Goal: Transaction & Acquisition: Purchase product/service

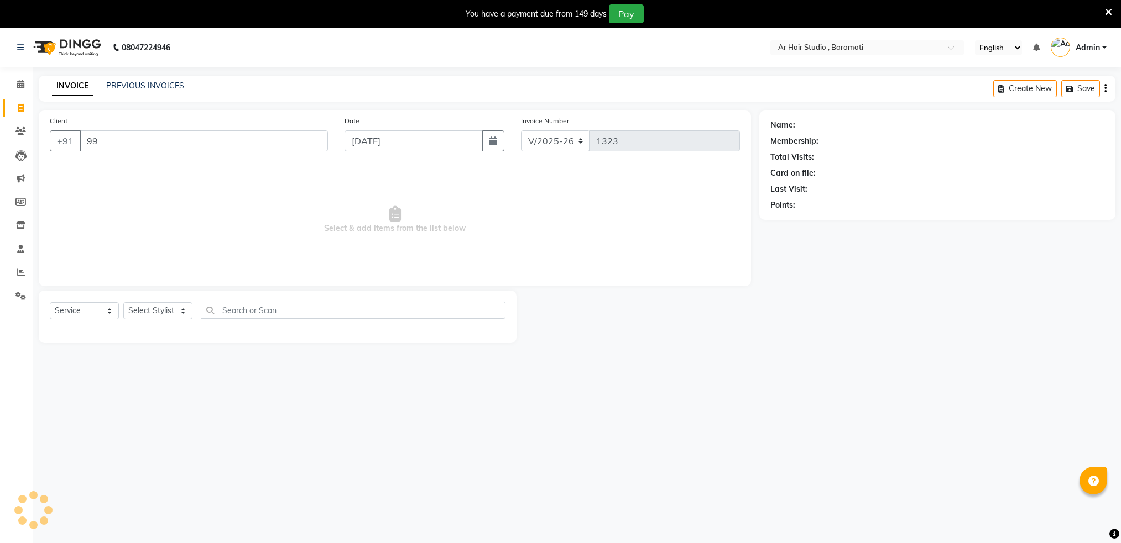
select select "672"
select select "service"
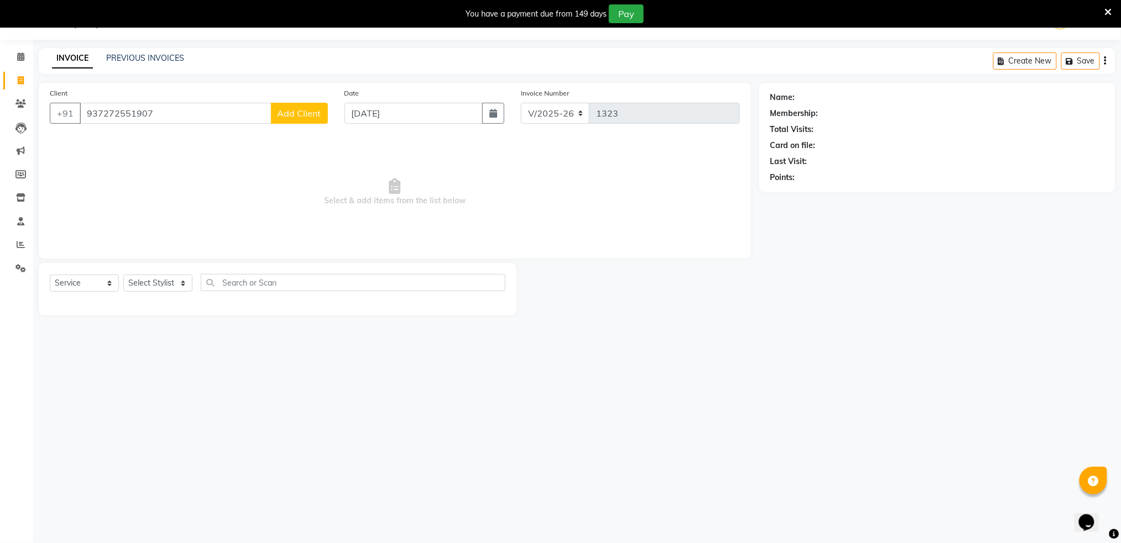
type input "937272551907"
click at [290, 116] on span "Add Client" at bounding box center [300, 113] width 44 height 11
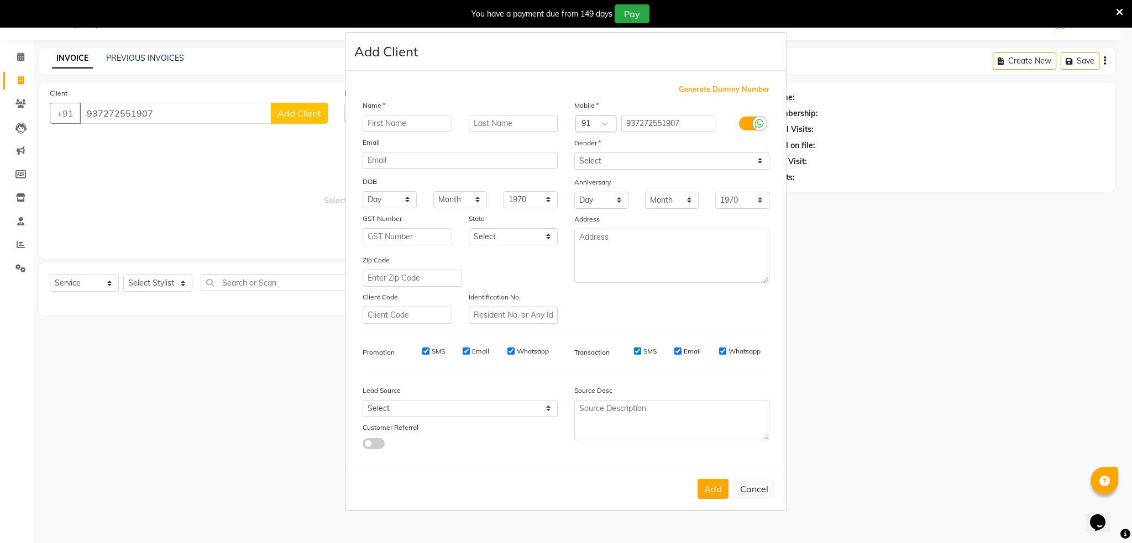
click at [413, 123] on input "text" at bounding box center [408, 123] width 90 height 17
type input "yash"
click at [515, 121] on input "text" at bounding box center [514, 123] width 90 height 17
type input "[PERSON_NAME]"
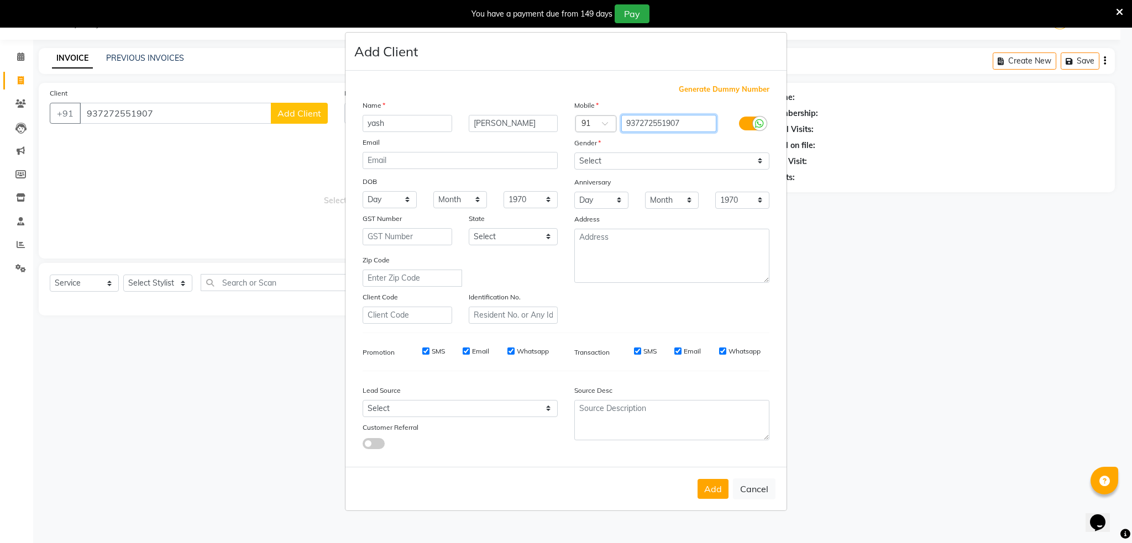
click at [629, 122] on input "937272551907" at bounding box center [669, 123] width 96 height 17
type input "937272551907"
click at [660, 162] on select "Select [DEMOGRAPHIC_DATA] [DEMOGRAPHIC_DATA] Other Prefer Not To Say" at bounding box center [671, 161] width 195 height 17
click at [662, 163] on select "Select [DEMOGRAPHIC_DATA] [DEMOGRAPHIC_DATA] Other Prefer Not To Say" at bounding box center [671, 161] width 195 height 17
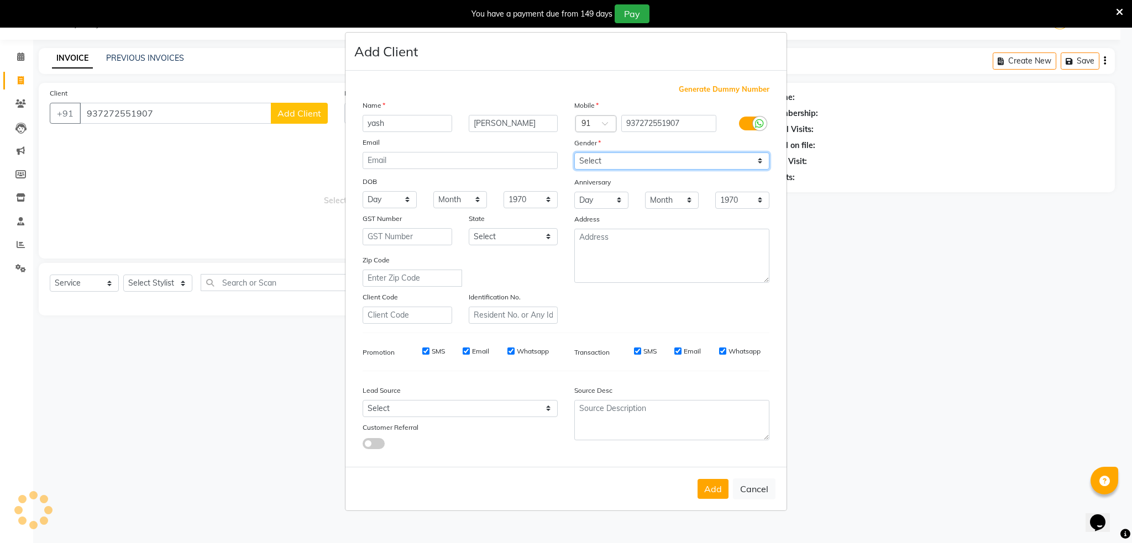
click at [662, 163] on select "Select [DEMOGRAPHIC_DATA] [DEMOGRAPHIC_DATA] Other Prefer Not To Say" at bounding box center [671, 161] width 195 height 17
click at [655, 159] on select "Select [DEMOGRAPHIC_DATA] [DEMOGRAPHIC_DATA] Other Prefer Not To Say" at bounding box center [671, 161] width 195 height 17
select select "[DEMOGRAPHIC_DATA]"
click at [574, 153] on select "Select [DEMOGRAPHIC_DATA] [DEMOGRAPHIC_DATA] Other Prefer Not To Say" at bounding box center [671, 161] width 195 height 17
click at [719, 498] on button "Add" at bounding box center [713, 489] width 31 height 20
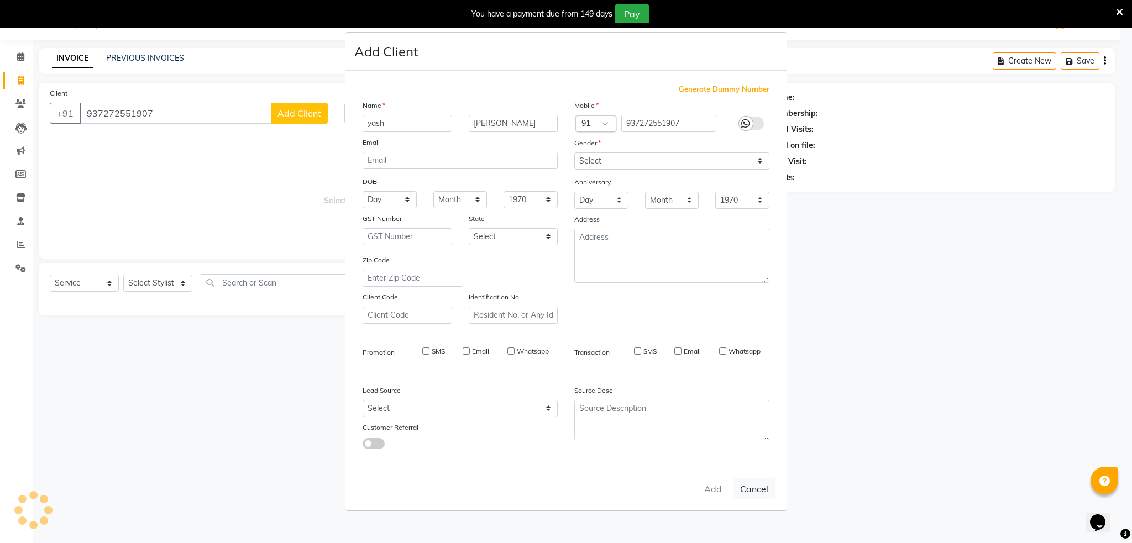
type input "937272551907"
select select
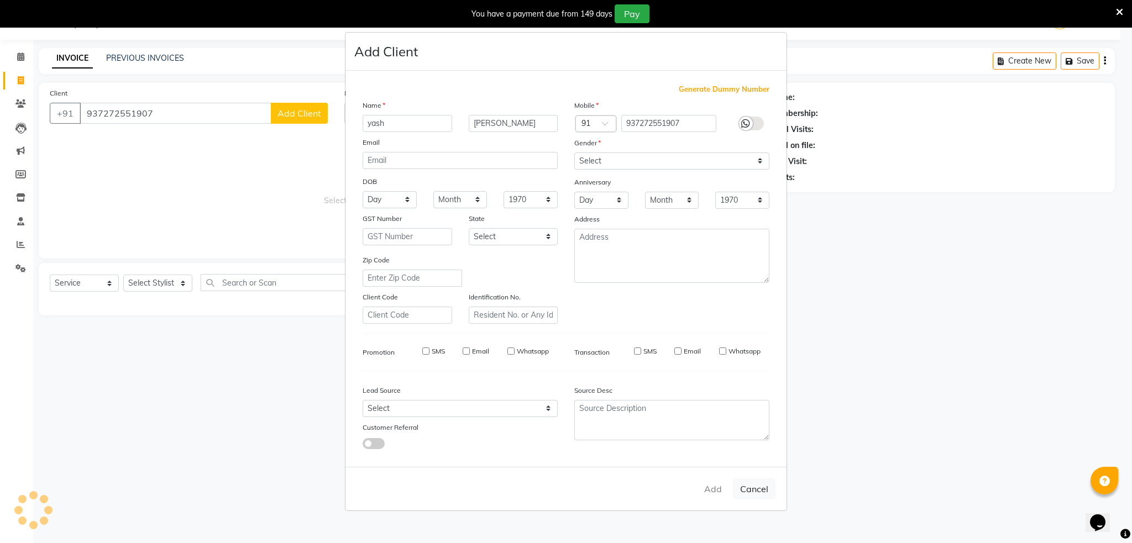
select select
checkbox input "false"
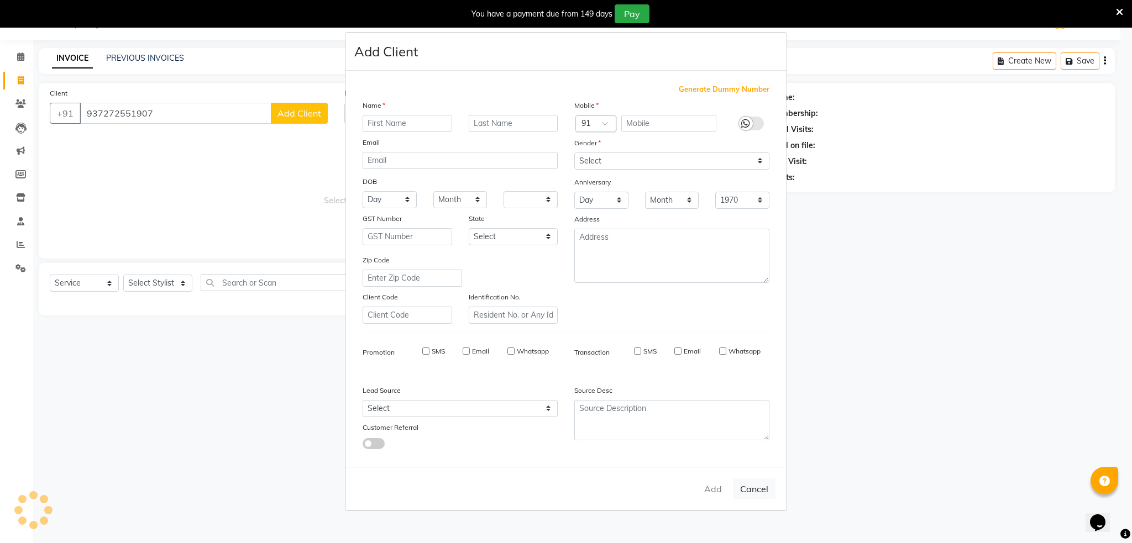
checkbox input "false"
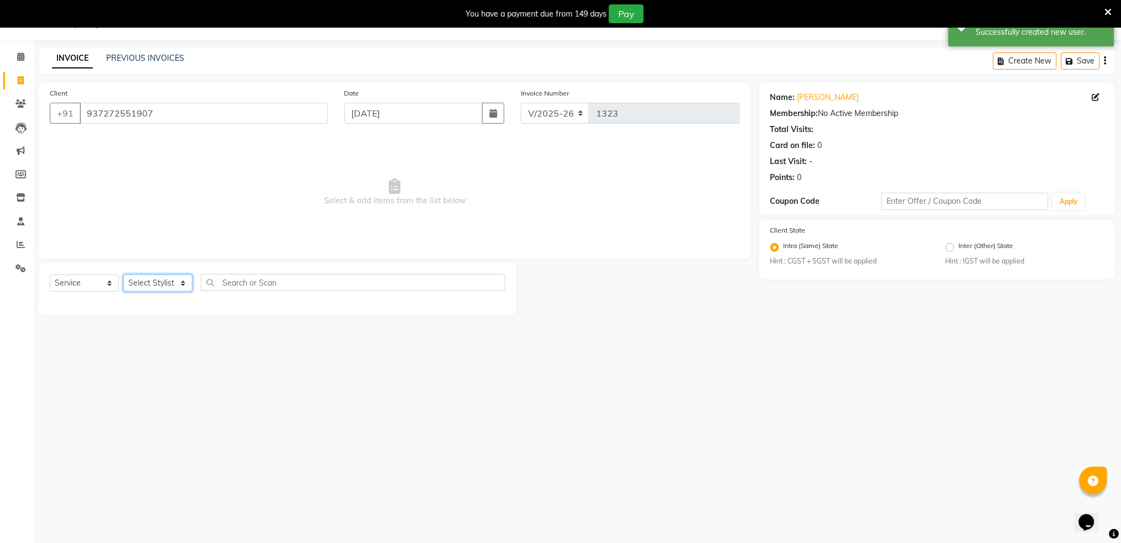
click at [151, 285] on select "Select Stylist Akshay shree [PERSON_NAME]" at bounding box center [157, 283] width 69 height 17
click at [156, 291] on select "Select Stylist Akshay shree [PERSON_NAME]" at bounding box center [157, 283] width 69 height 17
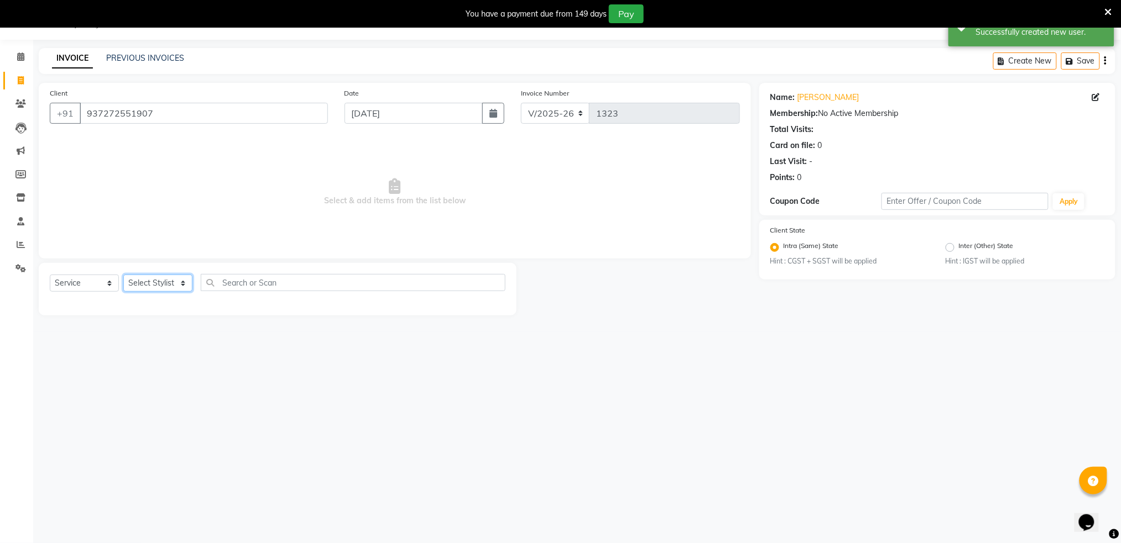
click at [156, 291] on select "Select Stylist Akshay shree [PERSON_NAME]" at bounding box center [157, 283] width 69 height 17
select select "79676"
click at [123, 275] on select "Select Stylist Akshay shree [PERSON_NAME]" at bounding box center [157, 283] width 69 height 17
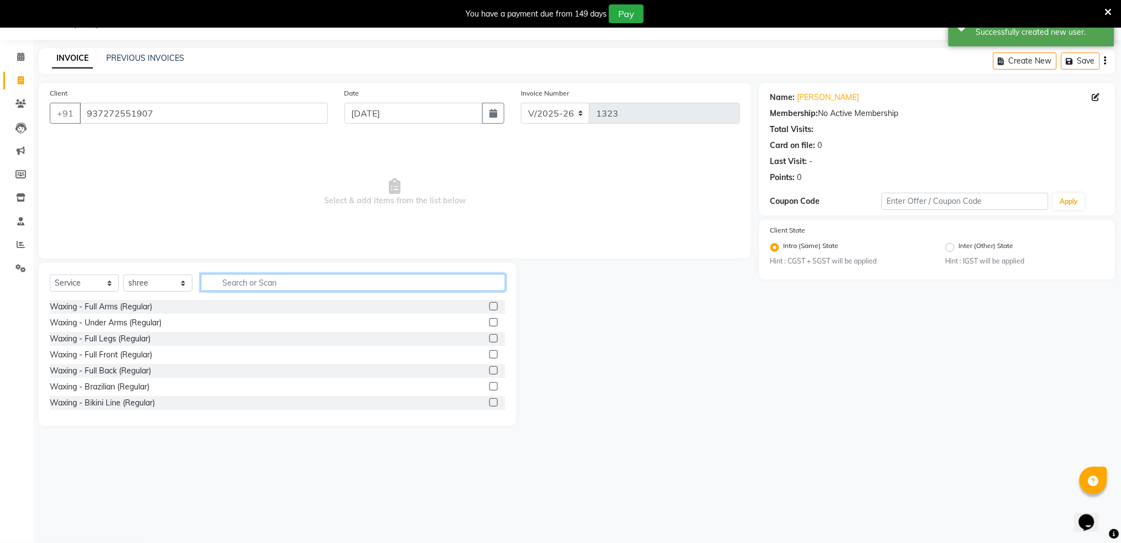
click at [258, 284] on input "text" at bounding box center [353, 282] width 305 height 17
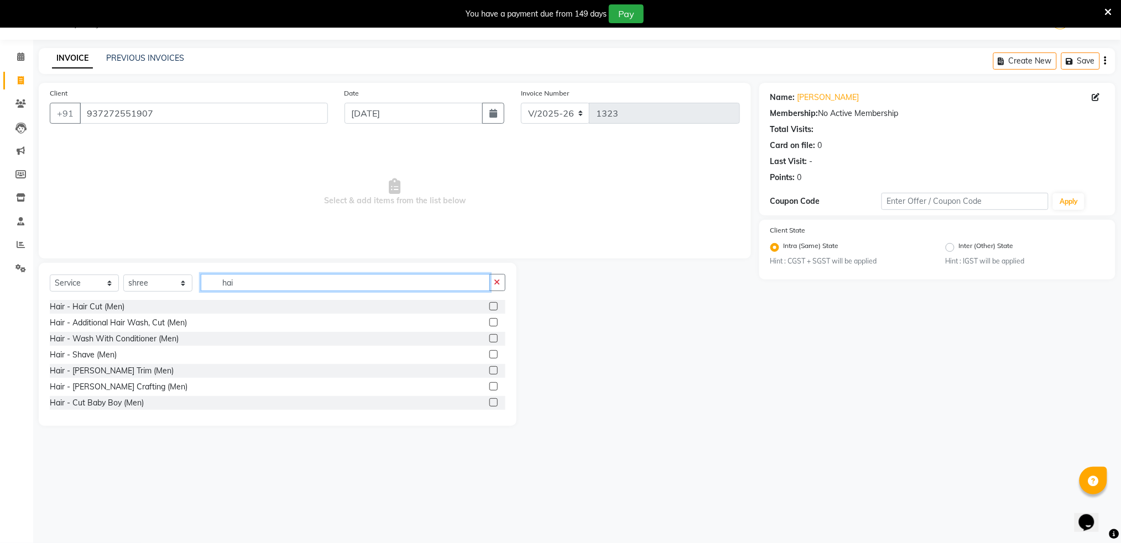
type input "hai"
click at [489, 307] on label at bounding box center [493, 306] width 8 height 8
click at [489, 307] on input "checkbox" at bounding box center [492, 307] width 7 height 7
click at [489, 307] on label at bounding box center [493, 306] width 8 height 8
click at [489, 307] on input "checkbox" at bounding box center [492, 307] width 7 height 7
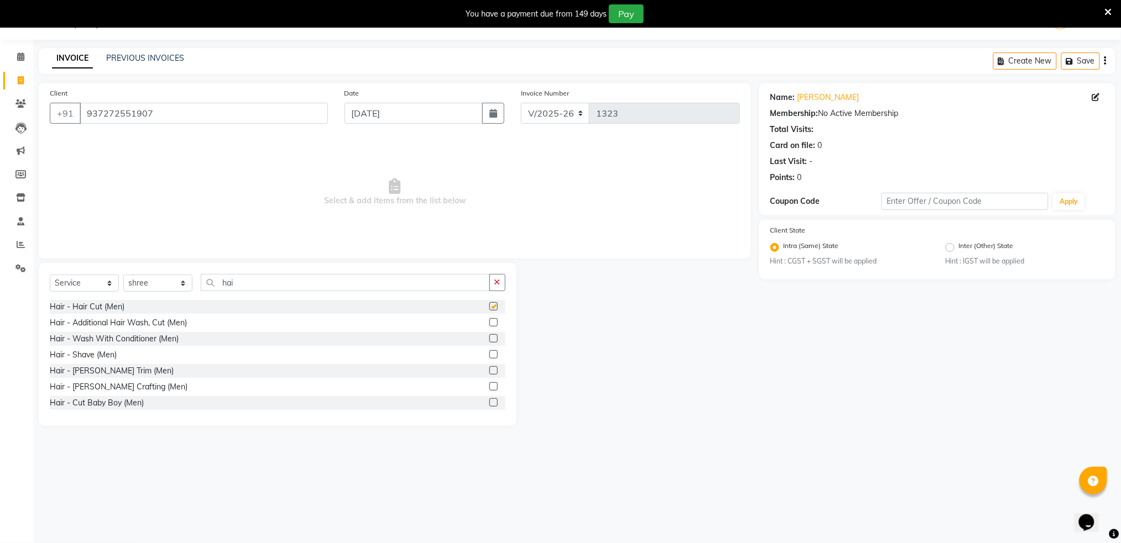
checkbox input "false"
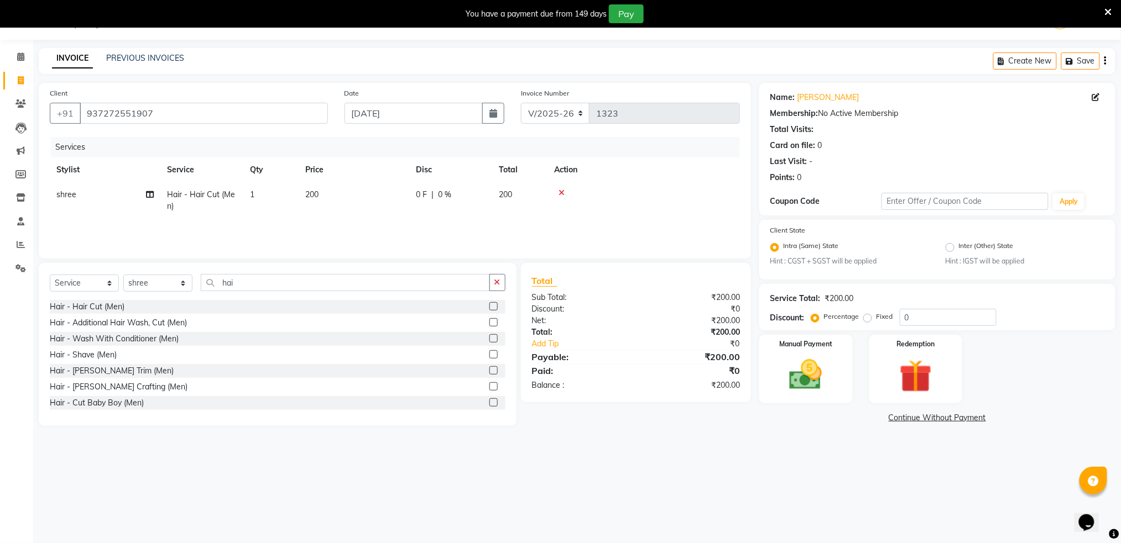
click at [509, 195] on span "200" at bounding box center [505, 195] width 13 height 10
select select "79676"
click at [510, 195] on span "|" at bounding box center [511, 198] width 2 height 12
click at [384, 196] on input "200" at bounding box center [405, 197] width 97 height 17
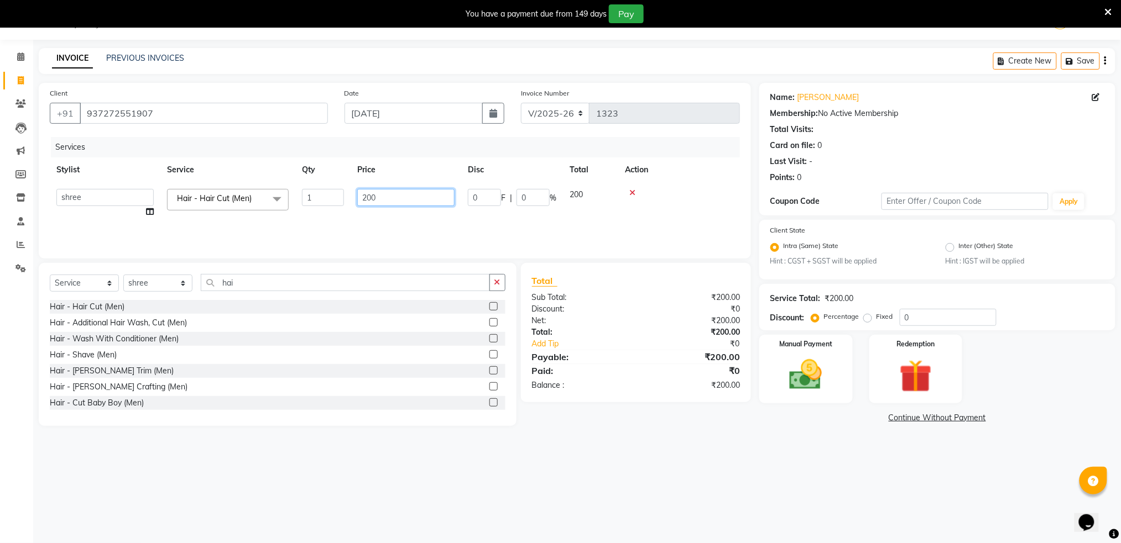
click at [384, 196] on input "200" at bounding box center [405, 197] width 97 height 17
type input "150"
click at [679, 167] on th "Action" at bounding box center [679, 170] width 122 height 25
click at [796, 368] on img at bounding box center [805, 374] width 55 height 39
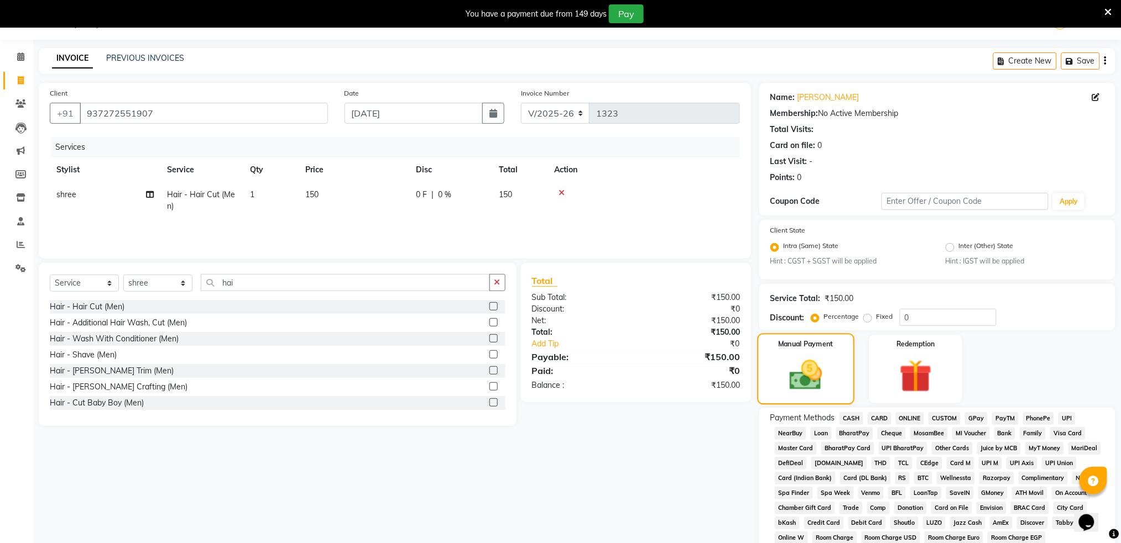
click at [796, 368] on img at bounding box center [806, 376] width 54 height 38
click at [912, 417] on span "ONLINE" at bounding box center [910, 418] width 29 height 13
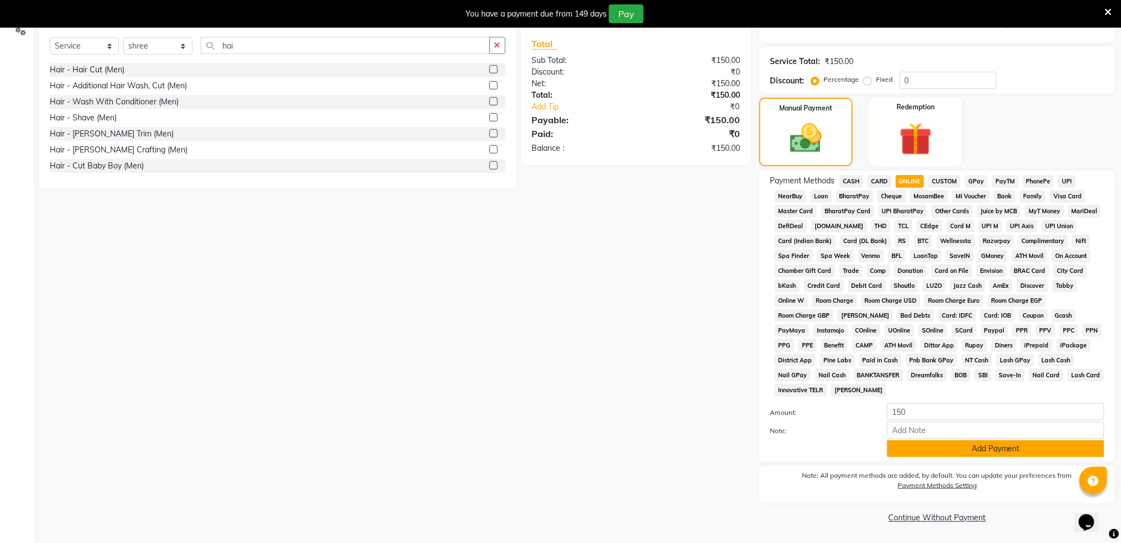
click at [976, 453] on button "Add Payment" at bounding box center [995, 449] width 217 height 17
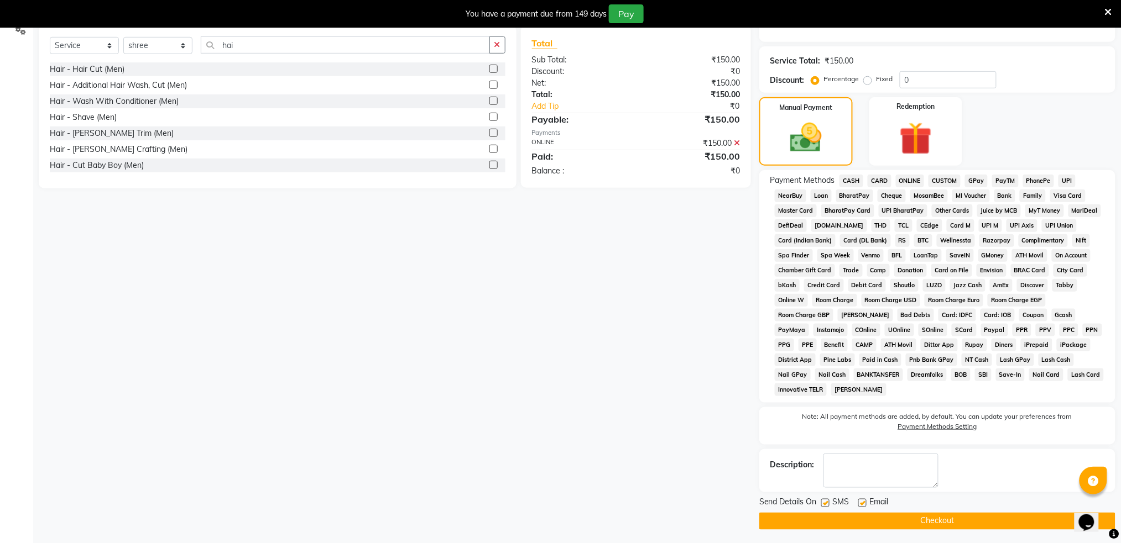
click at [827, 505] on label at bounding box center [825, 503] width 8 height 8
click at [827, 505] on input "checkbox" at bounding box center [824, 503] width 7 height 7
checkbox input "false"
click at [849, 524] on button "Checkout" at bounding box center [937, 521] width 356 height 17
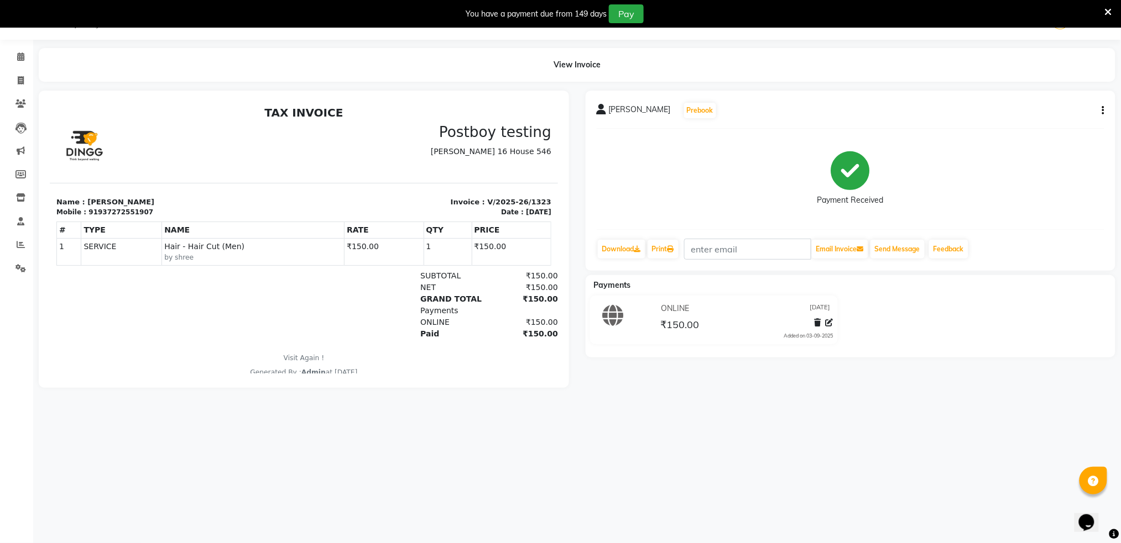
click at [1103, 111] on icon "button" at bounding box center [1103, 111] width 2 height 1
click at [1037, 127] on div "Edit Invoice" at bounding box center [1048, 124] width 76 height 14
select select "service"
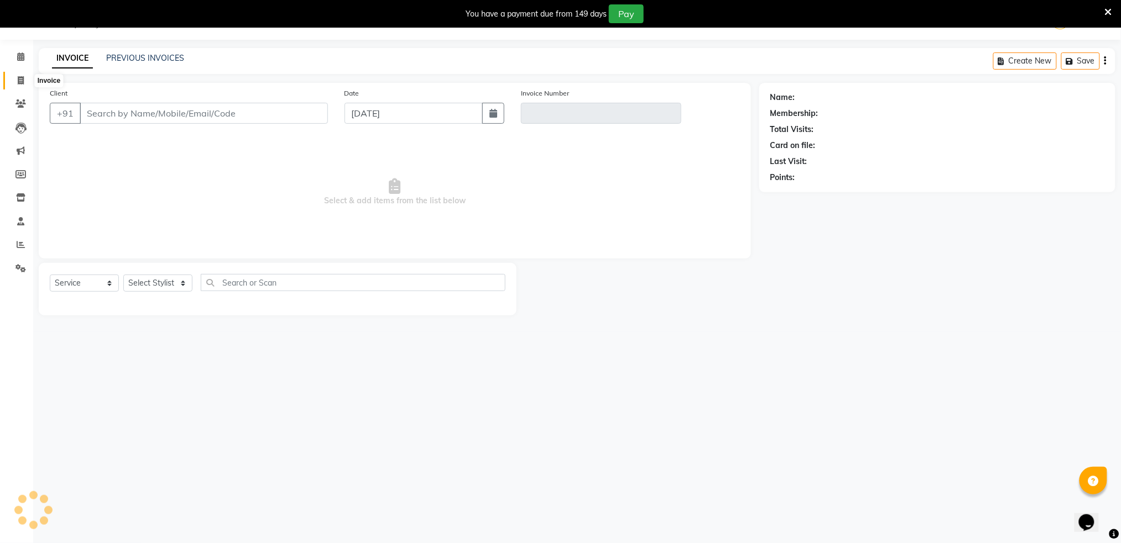
click at [20, 81] on icon at bounding box center [21, 80] width 6 height 8
select select "service"
type input "1324"
select select "672"
click at [13, 101] on span at bounding box center [20, 104] width 19 height 13
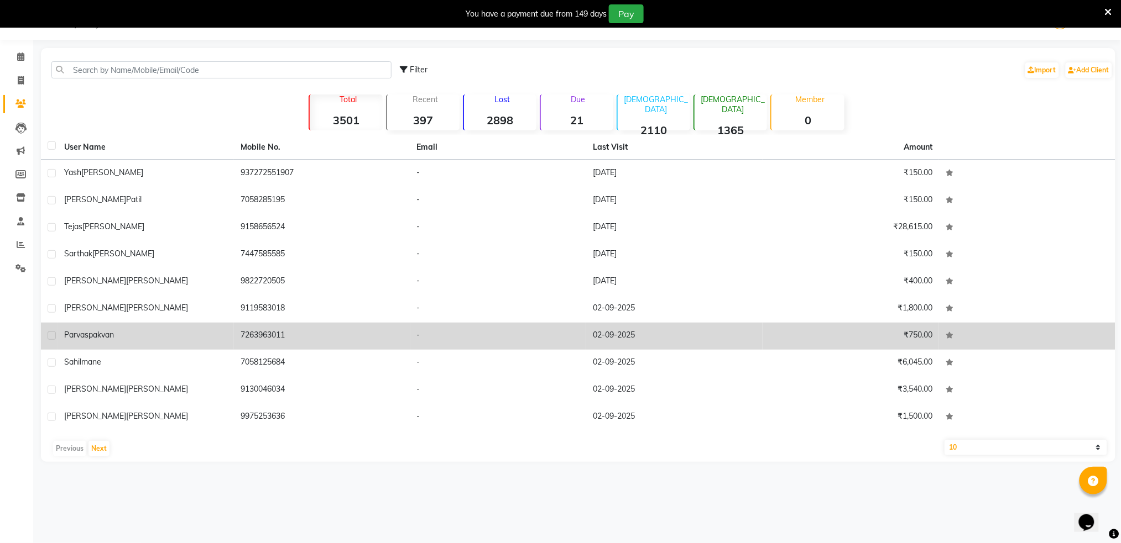
drag, startPoint x: 573, startPoint y: 165, endPoint x: 497, endPoint y: 341, distance: 191.9
click at [497, 341] on td "-" at bounding box center [498, 336] width 176 height 27
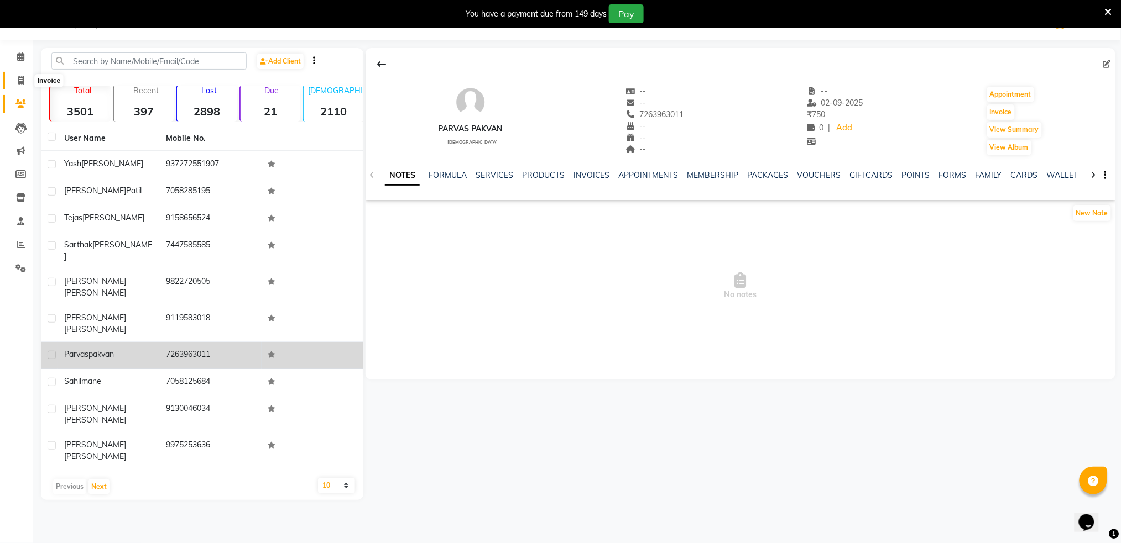
click at [12, 77] on span at bounding box center [20, 81] width 19 height 13
select select "service"
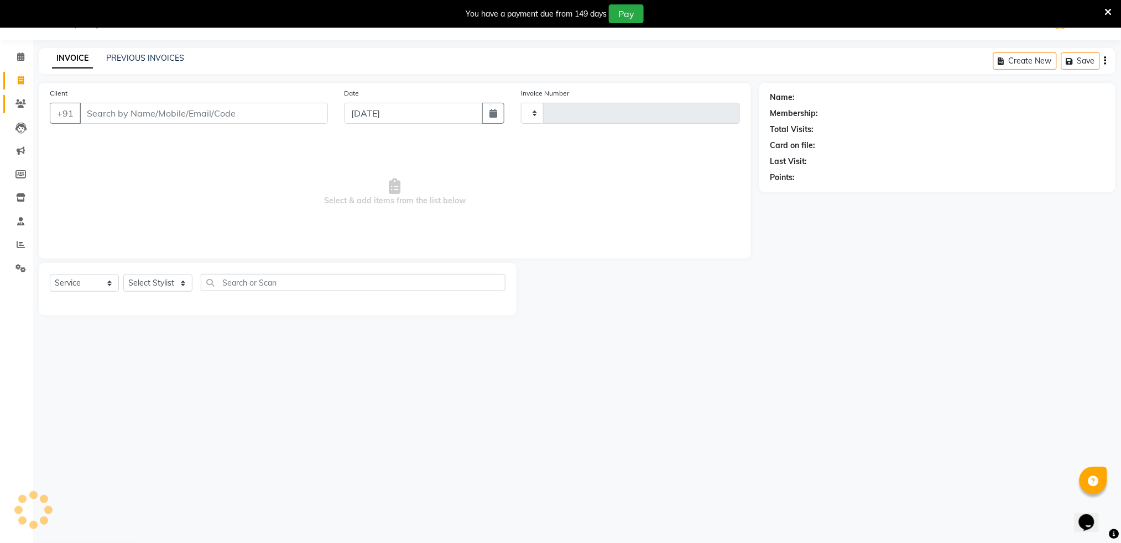
type input "1324"
select select "672"
click at [20, 100] on icon at bounding box center [20, 104] width 11 height 8
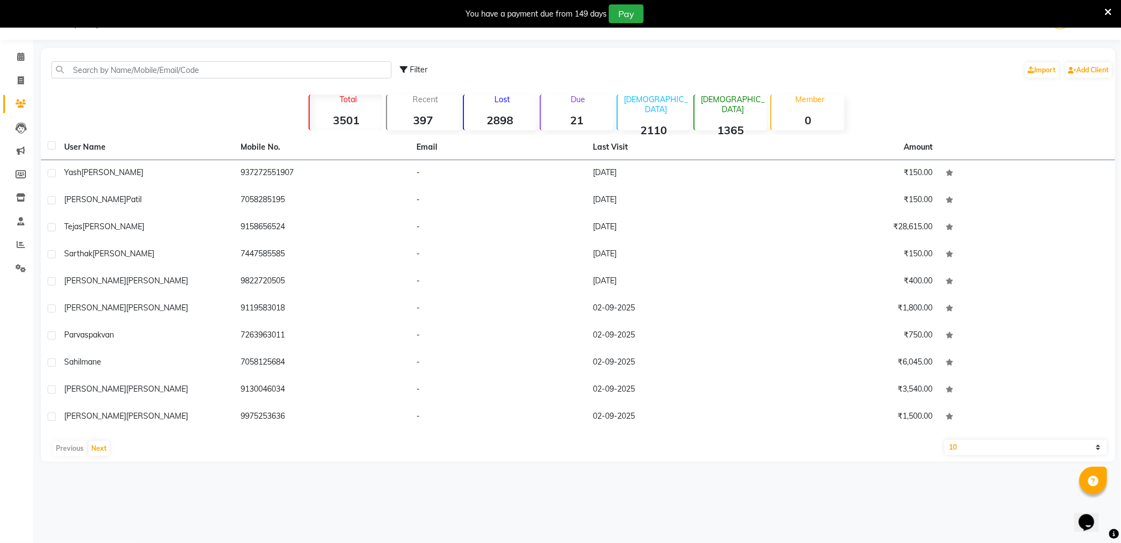
click at [1097, 446] on select "10 50 100" at bounding box center [1025, 447] width 163 height 15
click at [19, 76] on icon at bounding box center [21, 80] width 6 height 8
select select "service"
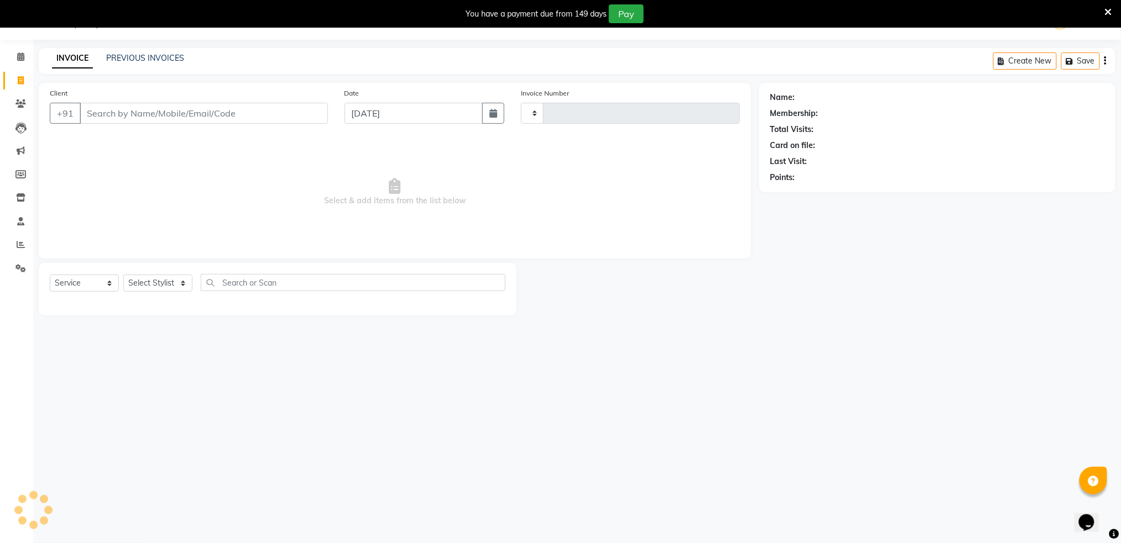
click at [527, 200] on span "Select & add items from the list below" at bounding box center [395, 192] width 690 height 111
type input "1324"
select select "672"
click at [232, 122] on input "Client" at bounding box center [204, 113] width 248 height 21
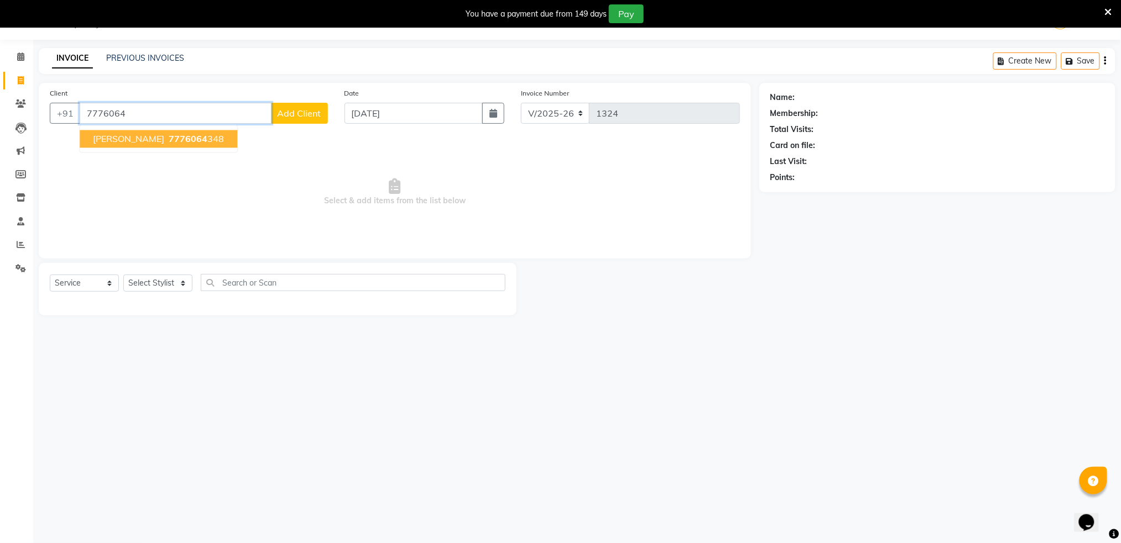
click at [169, 143] on span "7776064" at bounding box center [188, 139] width 39 height 11
type input "7776064348"
click at [166, 143] on span "Select & add items from the list below" at bounding box center [395, 192] width 690 height 111
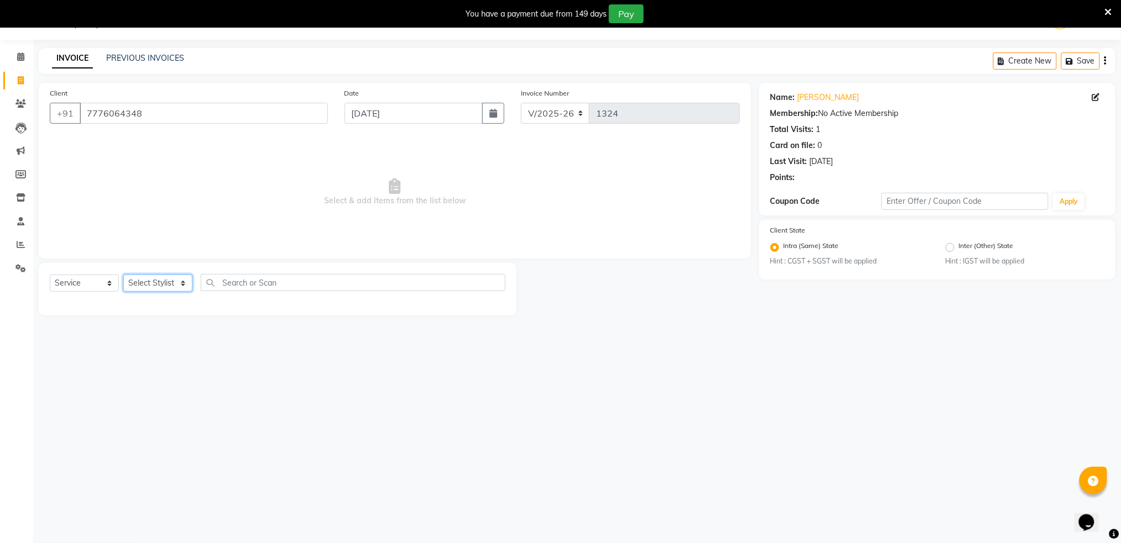
click at [162, 291] on select "Select Stylist Akshay shree [PERSON_NAME]" at bounding box center [157, 283] width 69 height 17
click at [162, 284] on select "Select Stylist Akshay shree [PERSON_NAME]" at bounding box center [157, 283] width 69 height 17
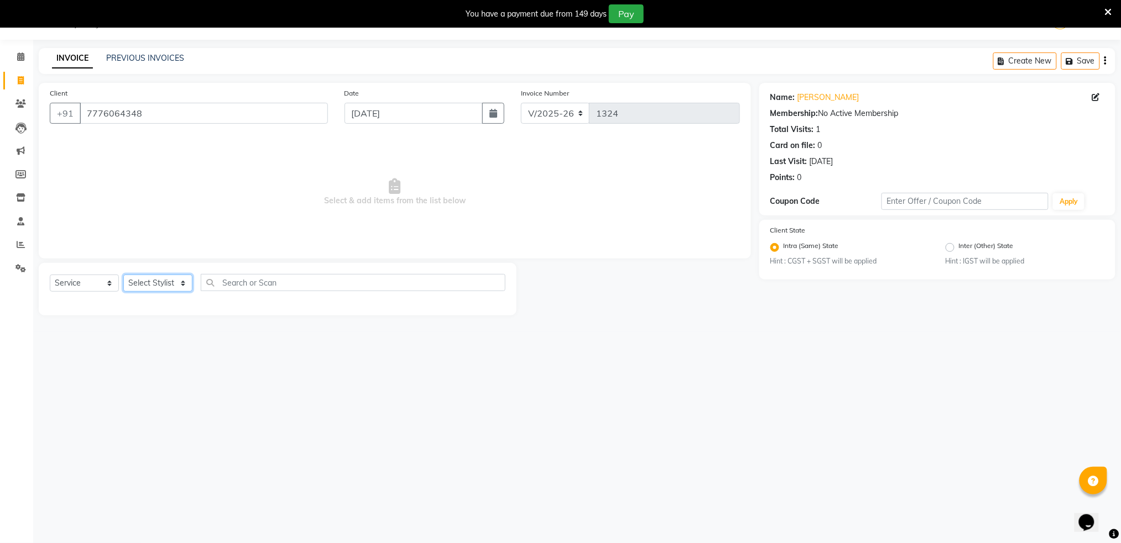
select select "9916"
click at [123, 275] on select "Select Stylist Akshay shree [PERSON_NAME]" at bounding box center [157, 283] width 69 height 17
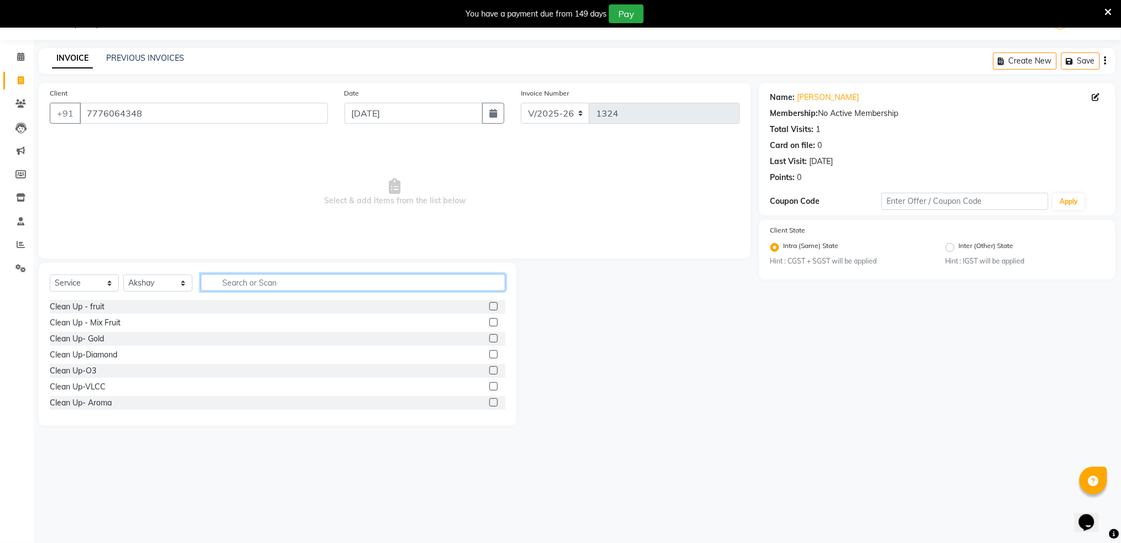
click at [251, 283] on input "text" at bounding box center [353, 282] width 305 height 17
type input "hair"
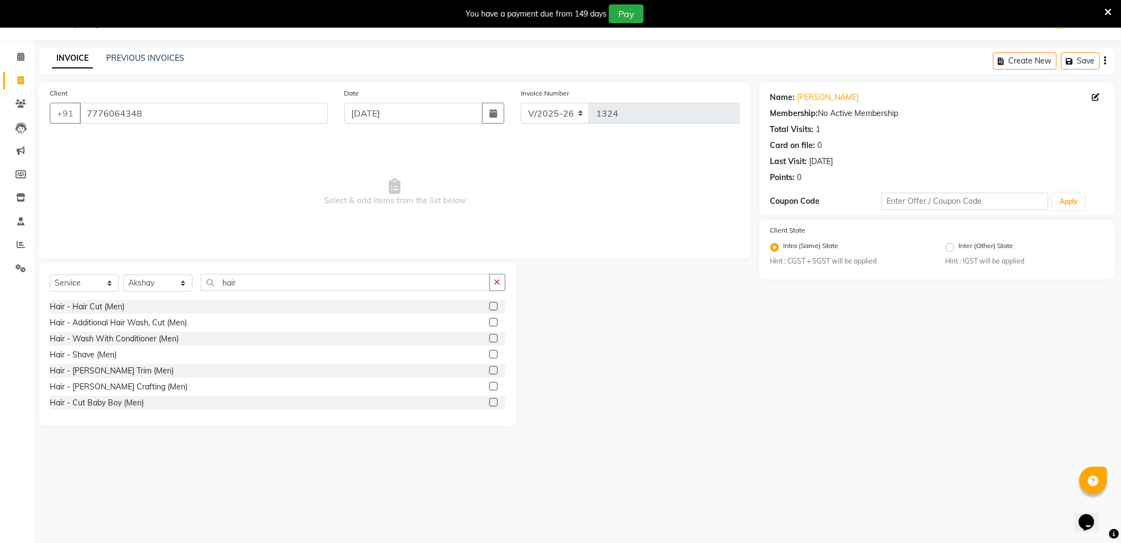
click at [489, 308] on label at bounding box center [493, 306] width 8 height 8
click at [489, 308] on input "checkbox" at bounding box center [492, 307] width 7 height 7
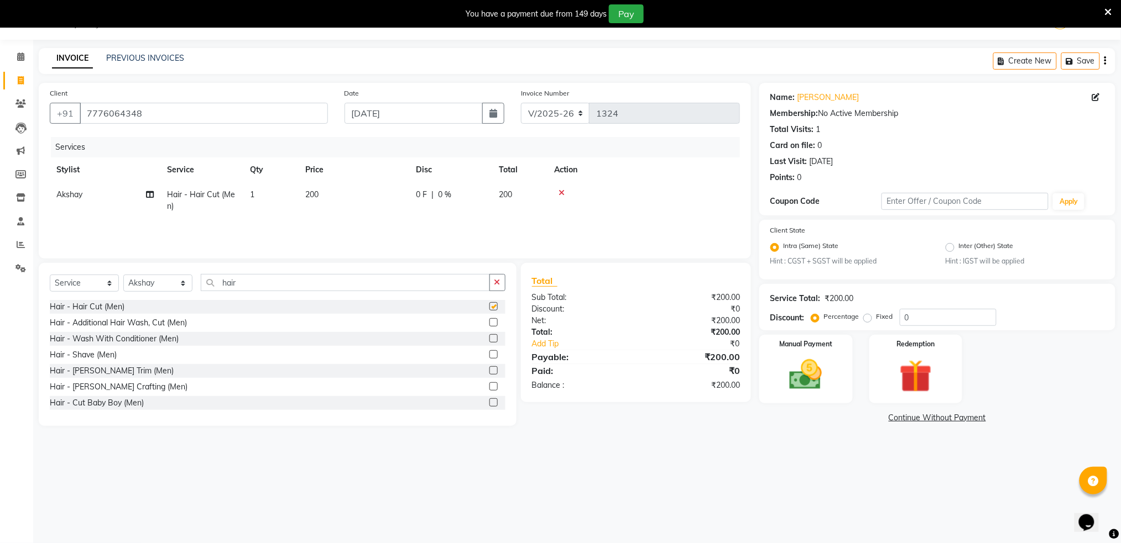
checkbox input "false"
click at [507, 195] on span "200" at bounding box center [505, 195] width 13 height 10
click at [507, 195] on div "0 F | 0 %" at bounding box center [512, 197] width 88 height 17
click at [435, 195] on input "200" at bounding box center [405, 197] width 97 height 17
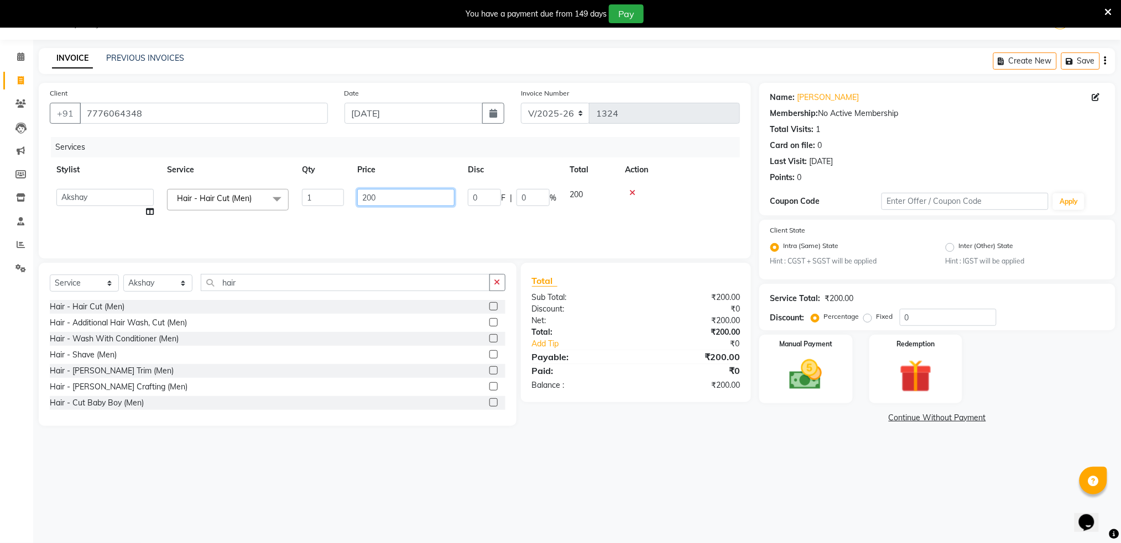
click at [435, 195] on input "200" at bounding box center [405, 197] width 97 height 17
type input "150"
click at [715, 181] on th "Action" at bounding box center [643, 170] width 192 height 25
click at [795, 359] on img at bounding box center [805, 374] width 55 height 39
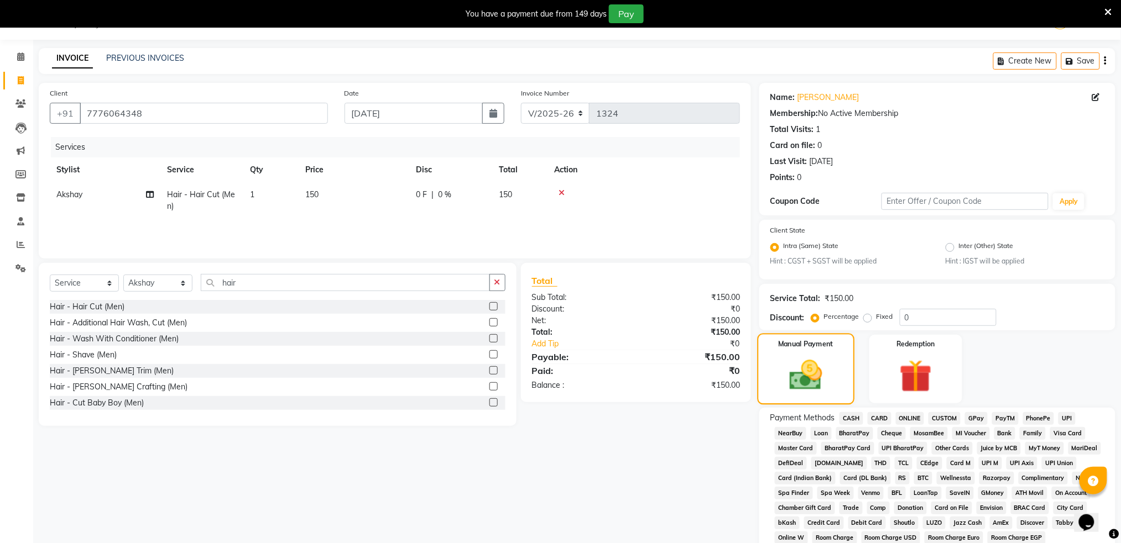
click at [795, 359] on img at bounding box center [806, 376] width 54 height 38
click at [916, 421] on span "ONLINE" at bounding box center [910, 418] width 29 height 13
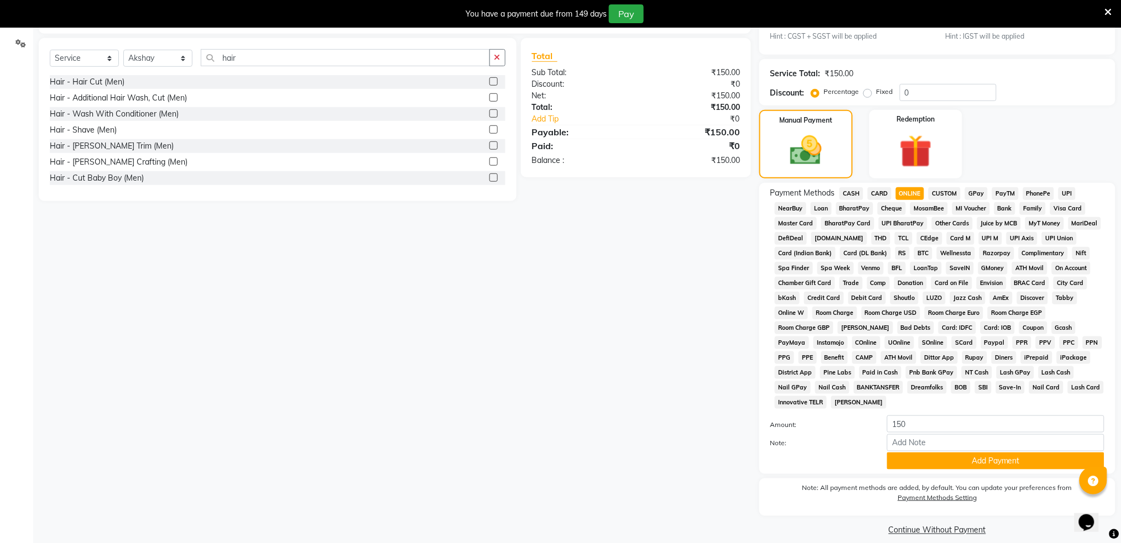
scroll to position [265, 0]
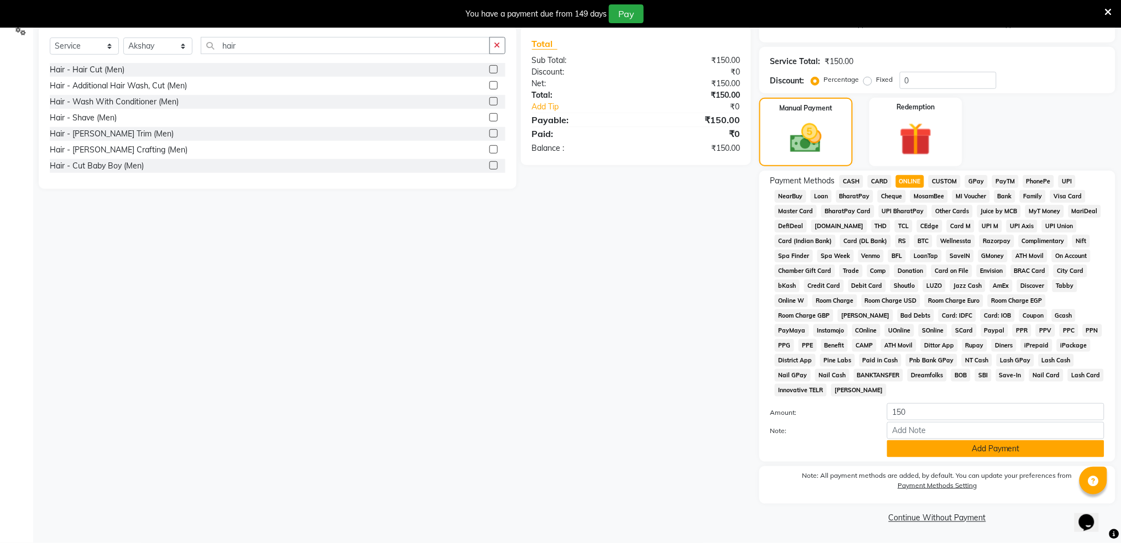
click at [945, 456] on button "Add Payment" at bounding box center [995, 449] width 217 height 17
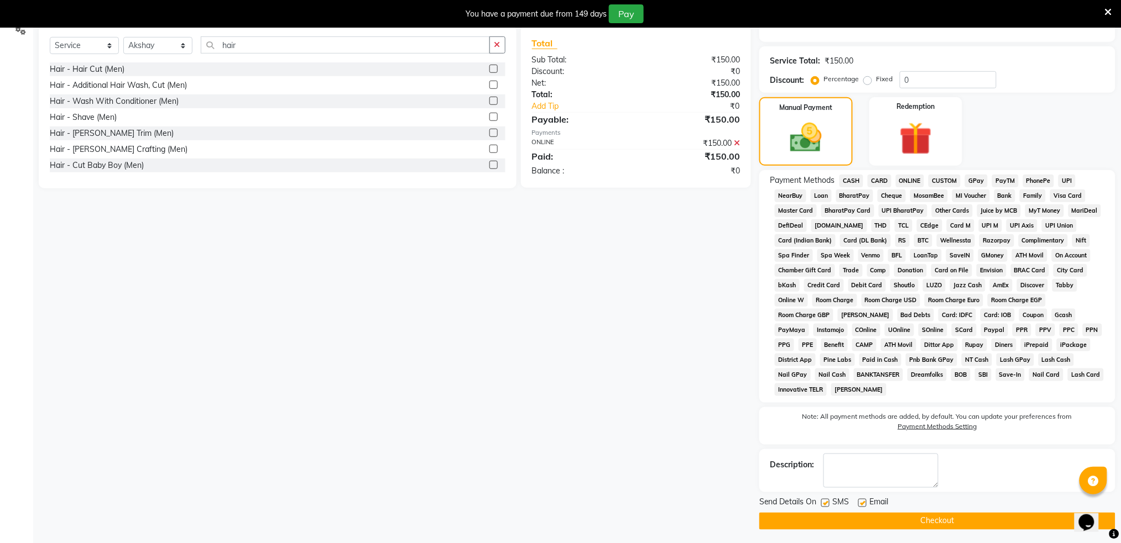
scroll to position [269, 0]
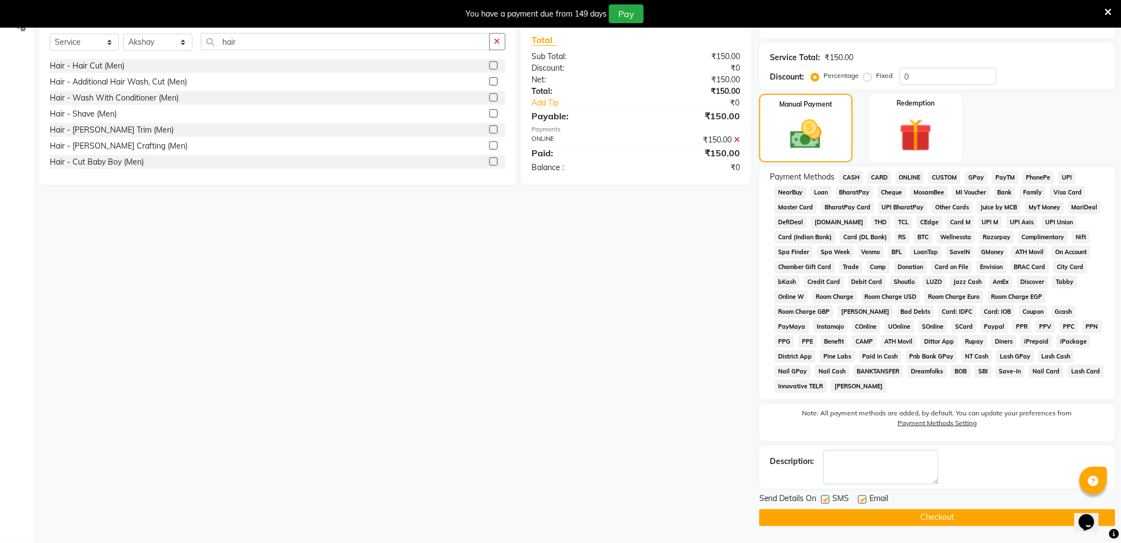
click at [826, 501] on label at bounding box center [825, 500] width 8 height 8
click at [826, 501] on input "checkbox" at bounding box center [824, 500] width 7 height 7
checkbox input "false"
click at [835, 522] on button "Checkout" at bounding box center [937, 518] width 356 height 17
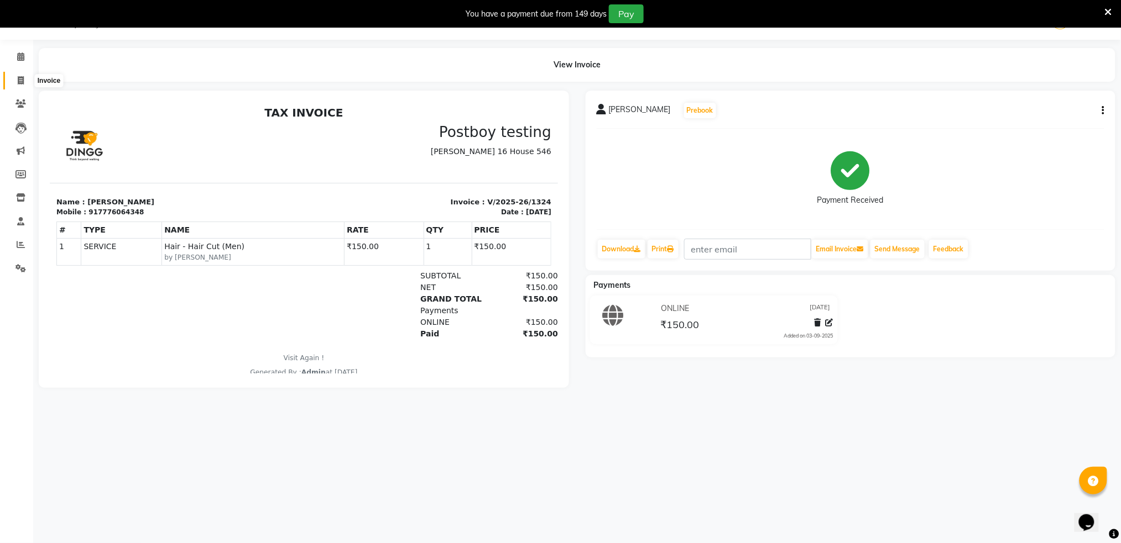
click at [15, 75] on span at bounding box center [20, 81] width 19 height 13
select select "service"
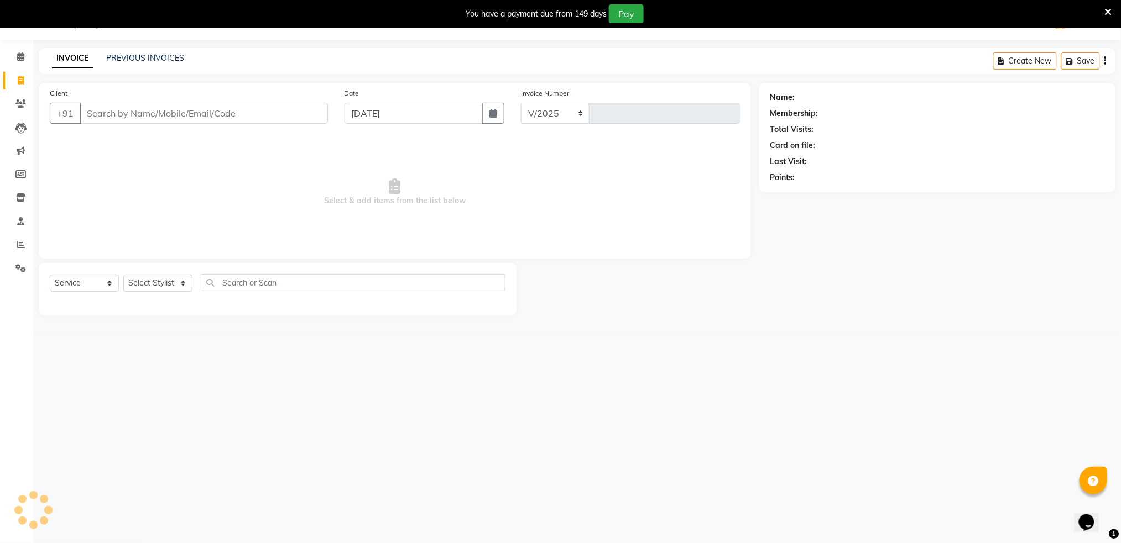
select select "672"
type input "1325"
type input "8830205540"
